Goal: Task Accomplishment & Management: Use online tool/utility

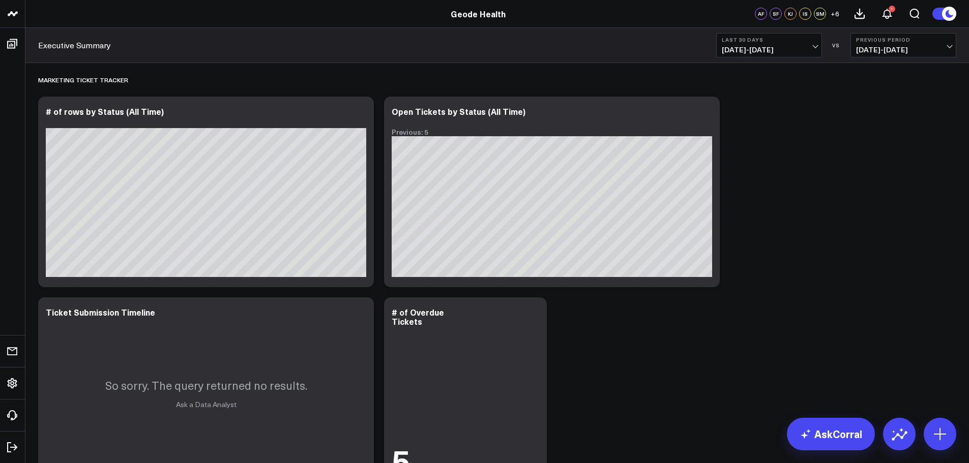
click at [795, 50] on span "[DATE] - [DATE]" at bounding box center [769, 50] width 95 height 8
click at [780, 324] on link "Custom Dates" at bounding box center [769, 324] width 105 height 19
select select "8"
select select "2025"
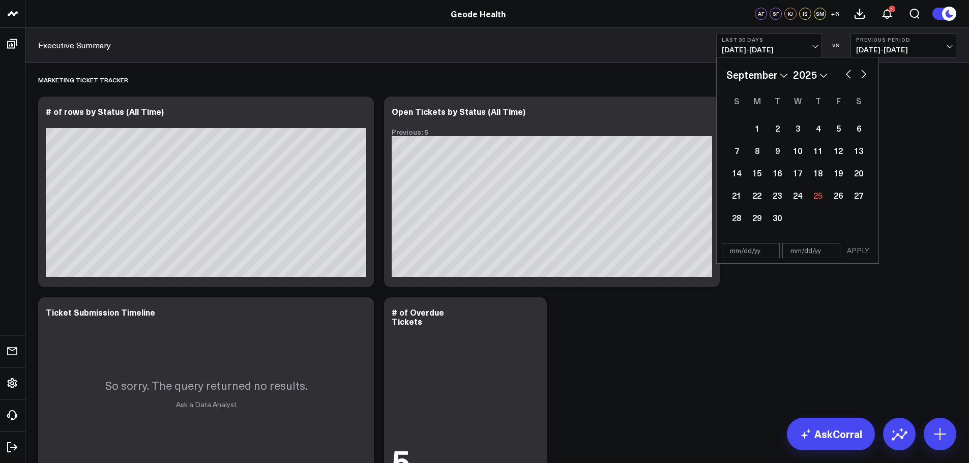
click at [847, 75] on button "button" at bounding box center [848, 73] width 10 height 12
select select "7"
select select "2025"
click at [847, 75] on button "button" at bounding box center [848, 73] width 10 height 12
select select "6"
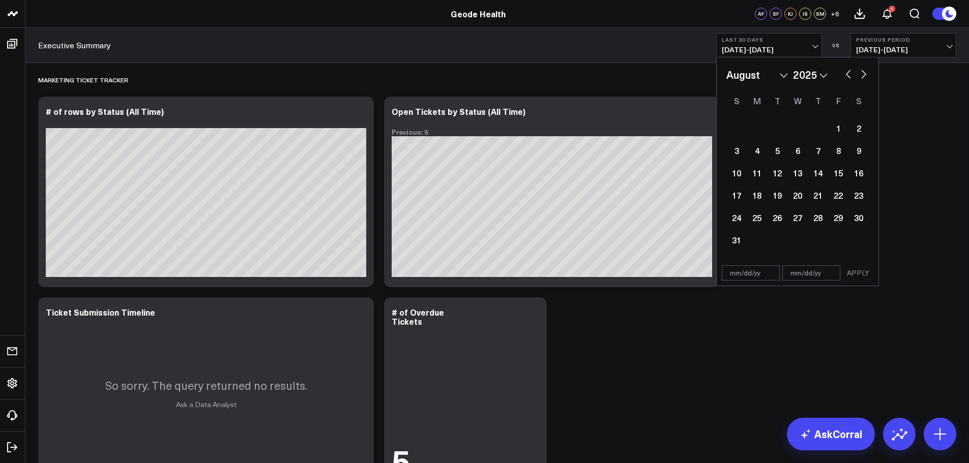
select select "2025"
click at [860, 75] on button "button" at bounding box center [863, 73] width 10 height 12
select select "7"
select select "2025"
click at [845, 131] on div "1" at bounding box center [838, 128] width 20 height 20
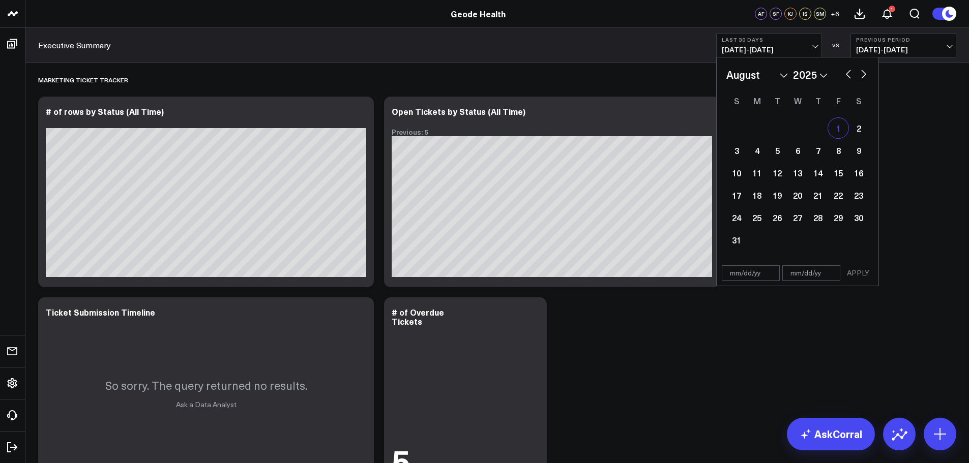
type input "[DATE]"
select select "7"
select select "2025"
click at [865, 75] on button "button" at bounding box center [863, 73] width 10 height 12
select select "8"
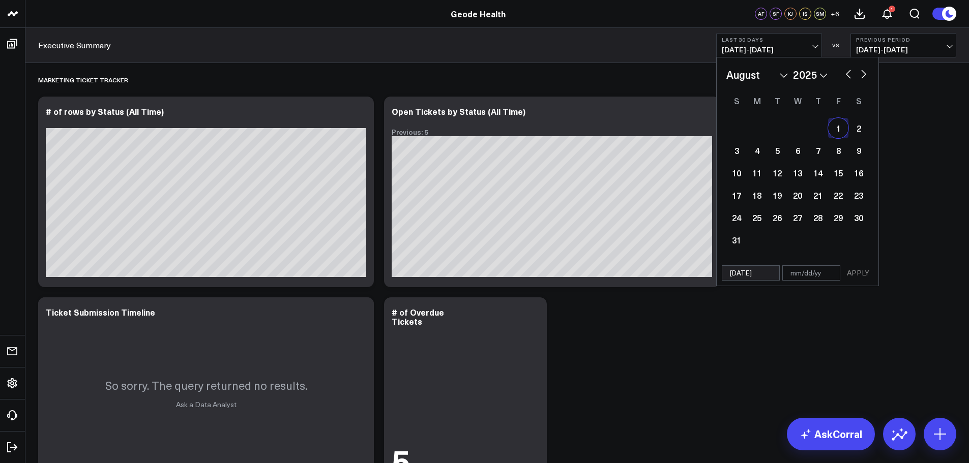
select select "2025"
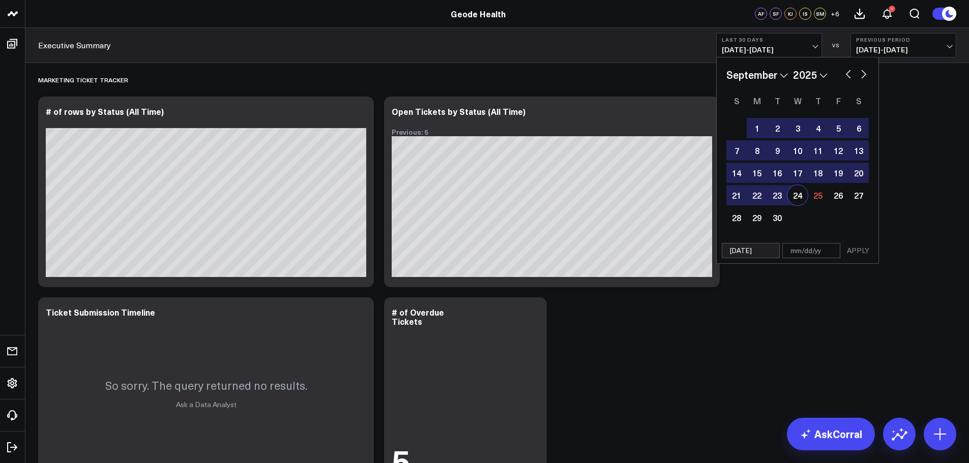
click at [793, 194] on div "24" at bounding box center [797, 195] width 20 height 20
type input "[DATE]"
select select "8"
select select "2025"
click at [857, 254] on button "APPLY" at bounding box center [858, 250] width 31 height 15
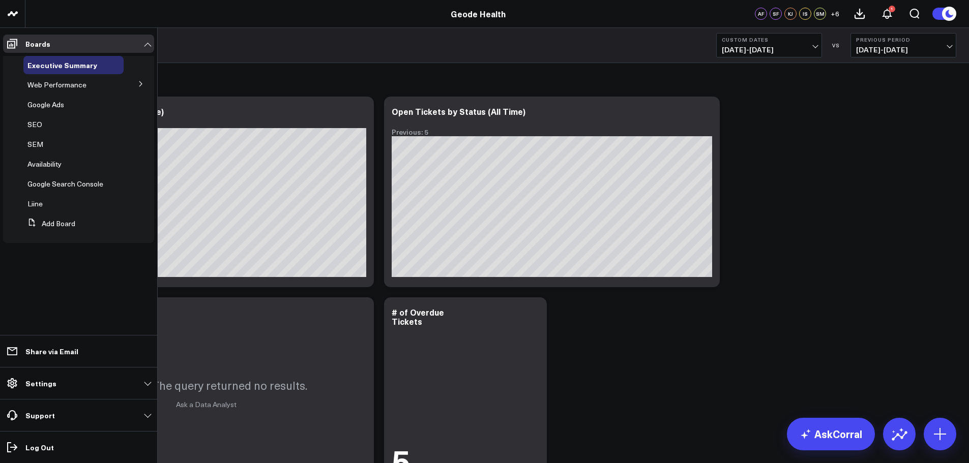
click at [139, 82] on icon at bounding box center [141, 84] width 6 height 6
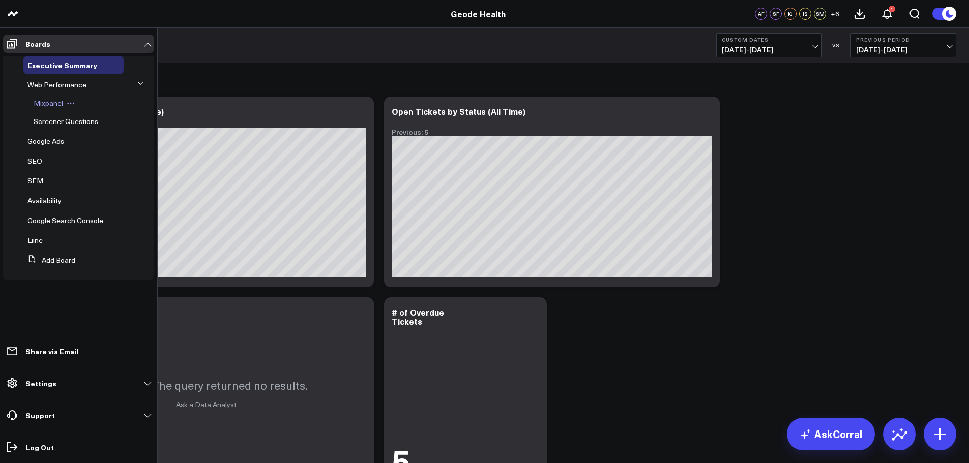
click at [55, 106] on span "Mixpanel" at bounding box center [48, 103] width 29 height 10
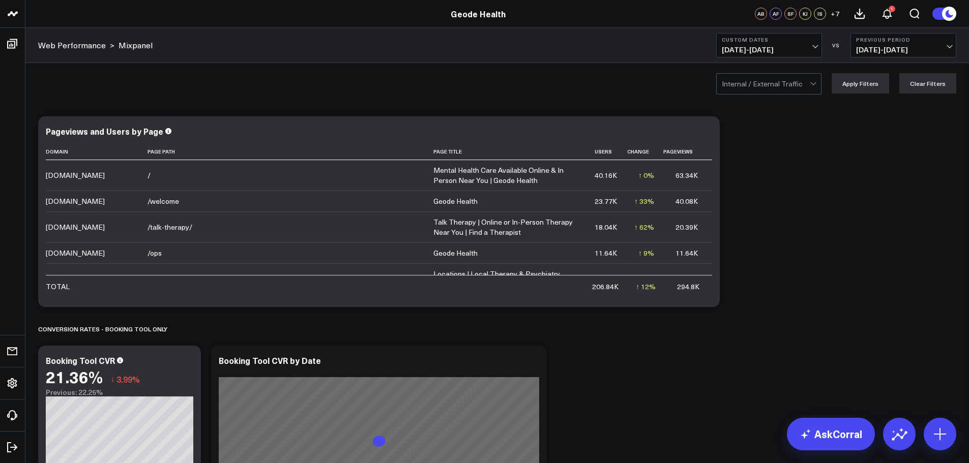
click at [792, 87] on div at bounding box center [766, 84] width 88 height 20
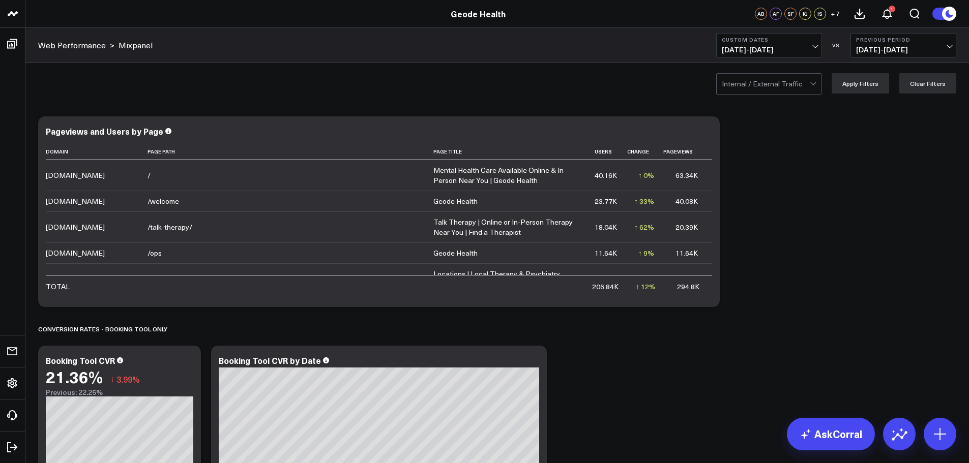
click at [765, 93] on div at bounding box center [766, 84] width 88 height 20
click at [768, 131] on div "External Only" at bounding box center [769, 126] width 104 height 20
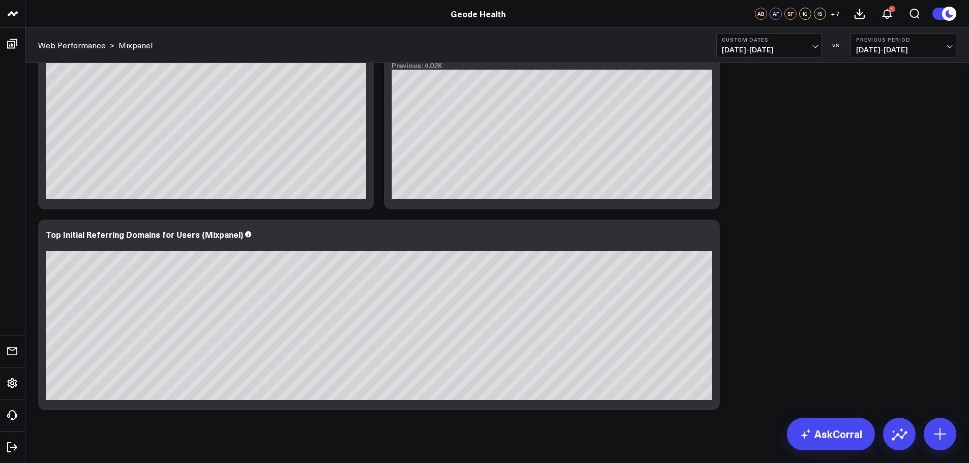
scroll to position [2607, 0]
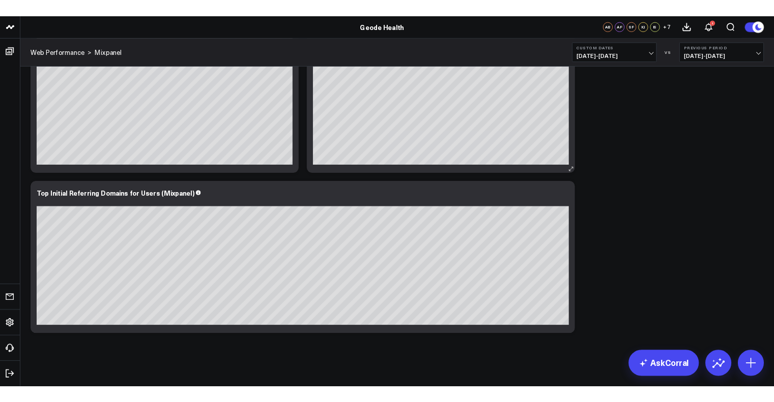
scroll to position [661, 0]
